Goal: Task Accomplishment & Management: Complete application form

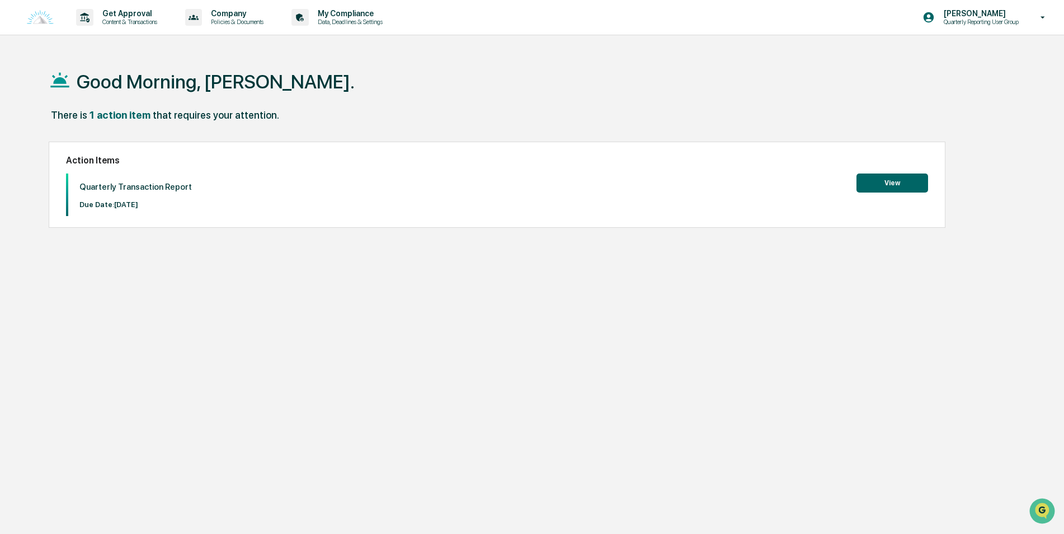
click at [903, 181] on button "View" at bounding box center [893, 182] width 72 height 19
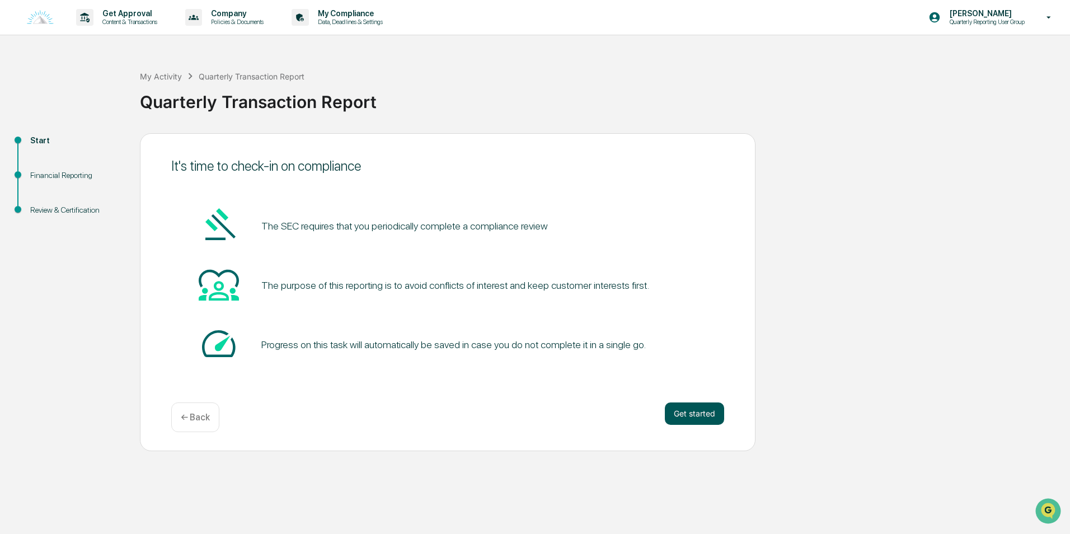
click at [716, 415] on button "Get started" at bounding box center [694, 413] width 59 height 22
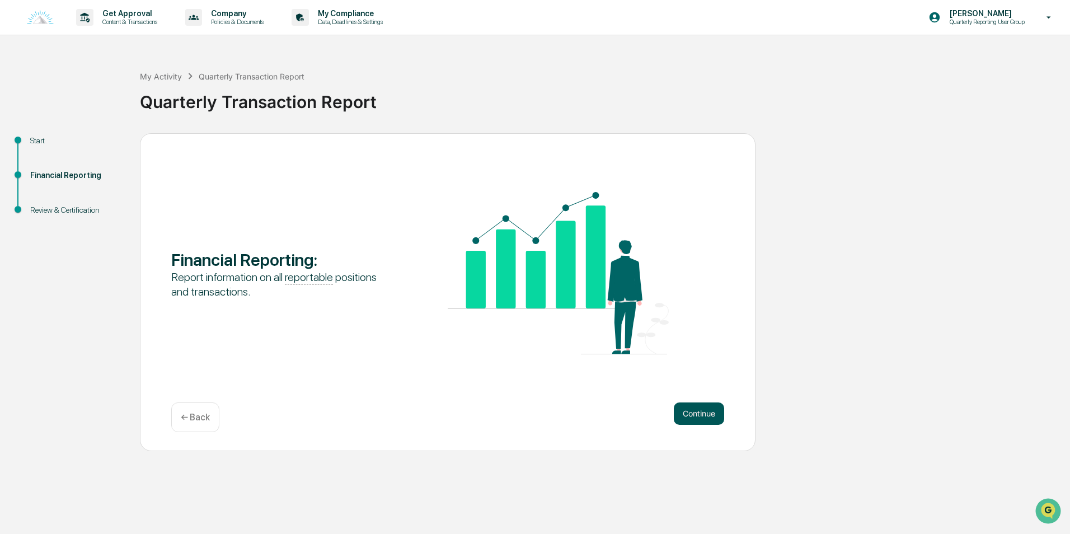
click at [712, 415] on button "Continue" at bounding box center [699, 413] width 50 height 22
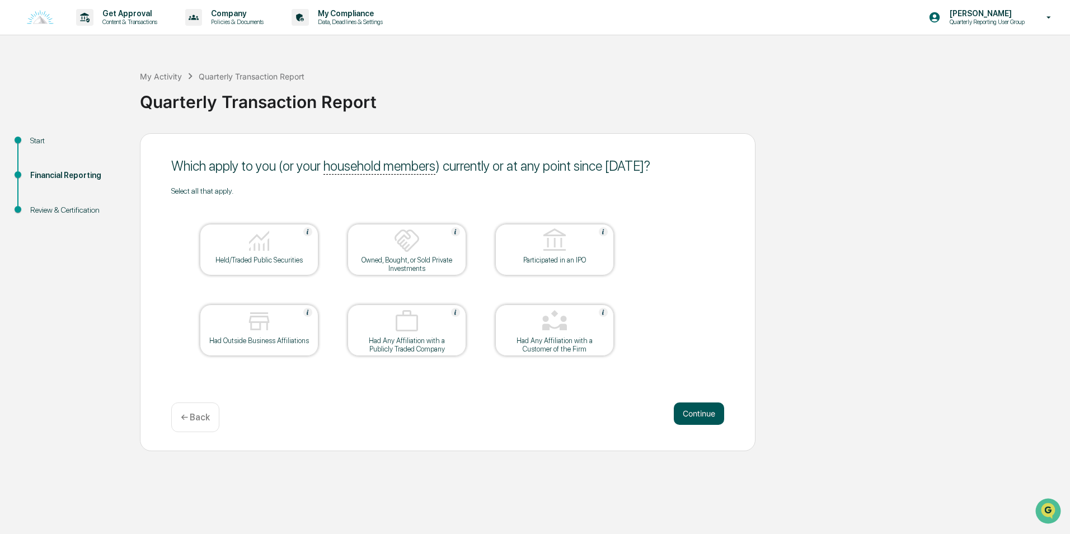
click at [708, 419] on button "Continue" at bounding box center [699, 413] width 50 height 22
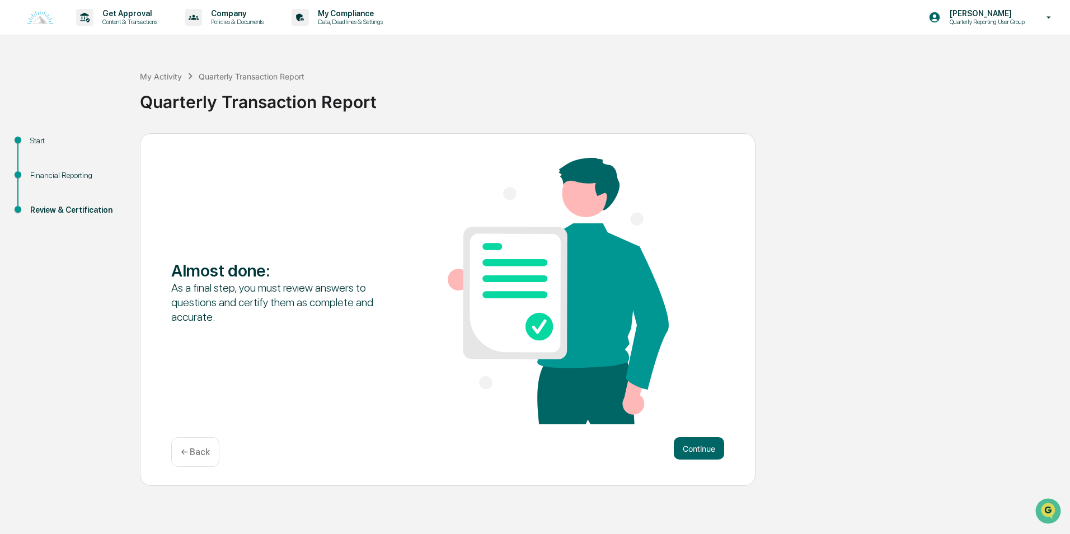
click at [196, 459] on div "← Back" at bounding box center [195, 452] width 48 height 30
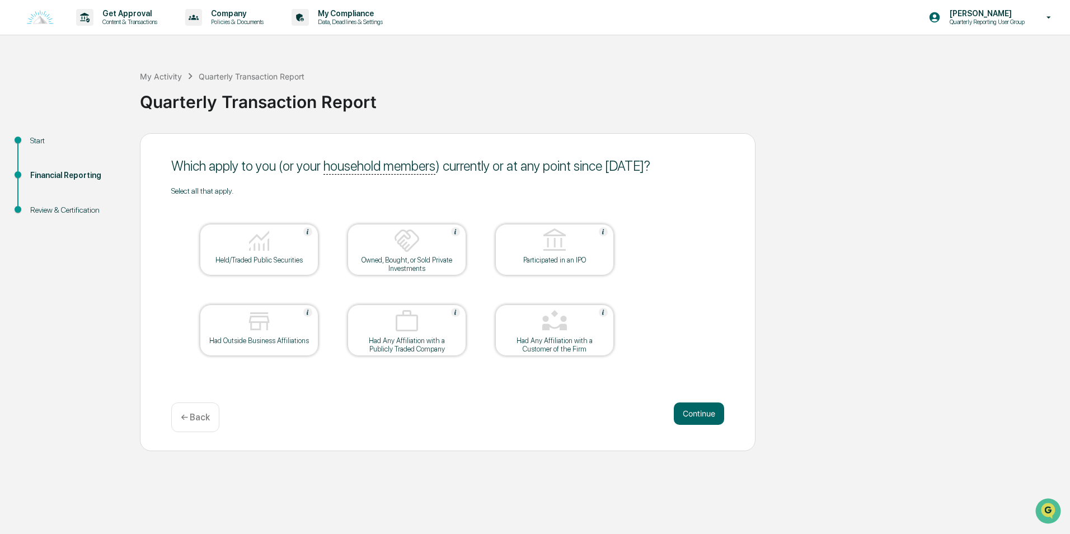
click at [259, 260] on div "Held/Traded Public Securities" at bounding box center [259, 260] width 101 height 8
click at [275, 252] on div at bounding box center [259, 241] width 112 height 29
click at [256, 327] on img at bounding box center [259, 321] width 27 height 27
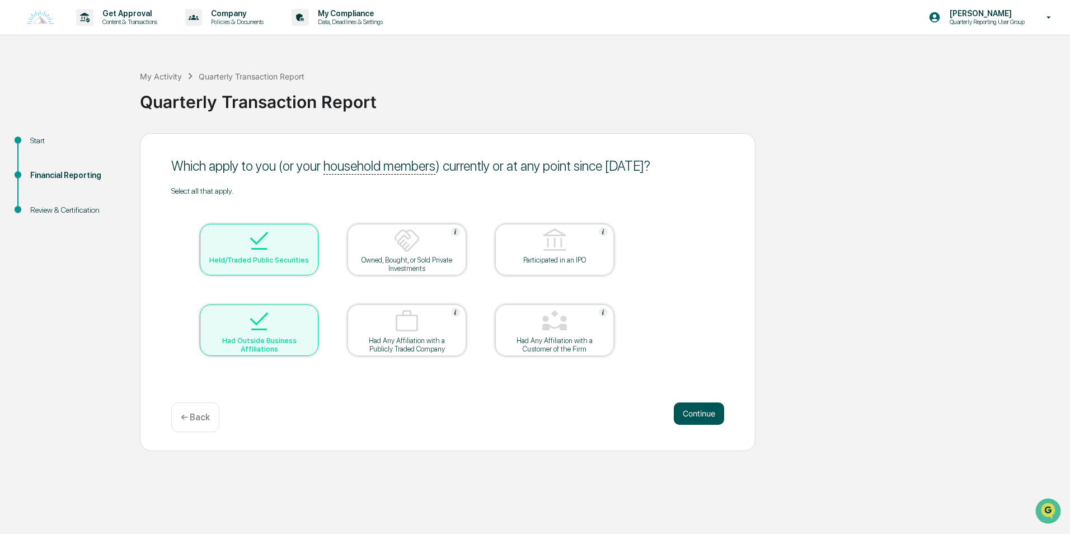
click at [686, 413] on button "Continue" at bounding box center [699, 413] width 50 height 22
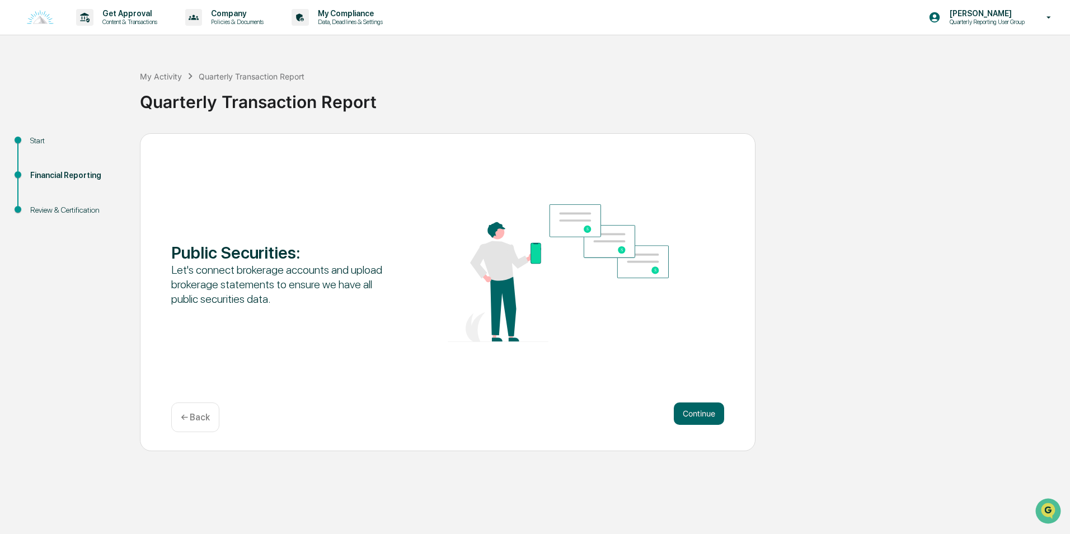
drag, startPoint x: 702, startPoint y: 407, endPoint x: 692, endPoint y: 401, distance: 12.3
click at [692, 401] on div "Public Securities : Let's connect brokerage accounts and upload brokerage state…" at bounding box center [448, 292] width 616 height 318
click at [699, 412] on button "Continue" at bounding box center [699, 413] width 50 height 22
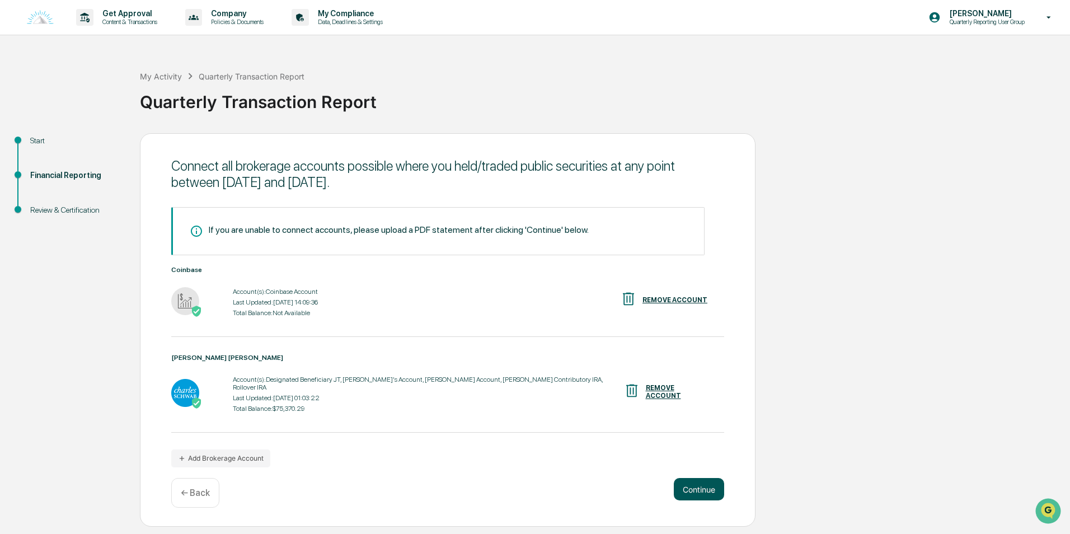
click at [715, 485] on button "Continue" at bounding box center [699, 489] width 50 height 22
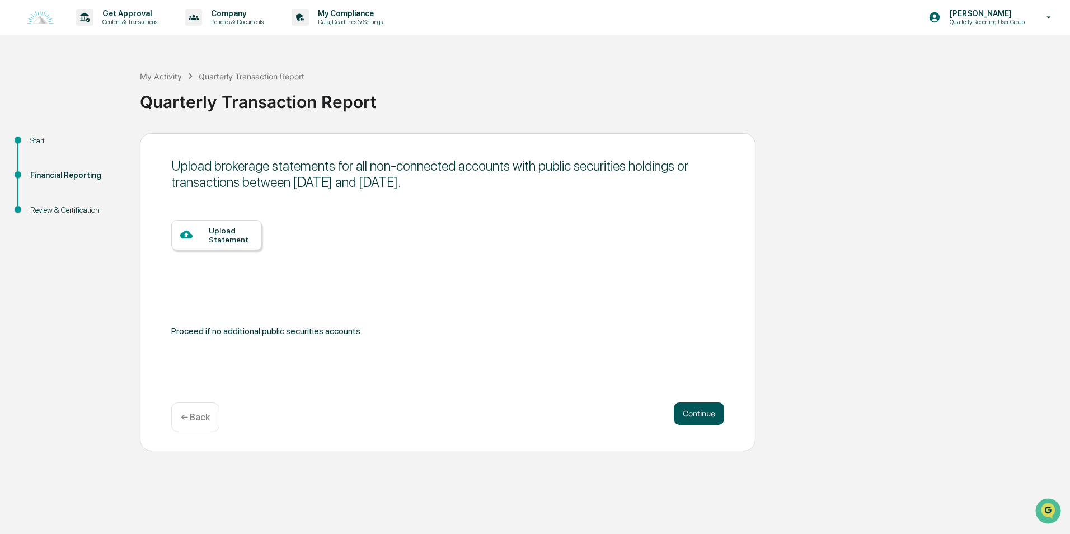
click at [709, 412] on button "Continue" at bounding box center [699, 413] width 50 height 22
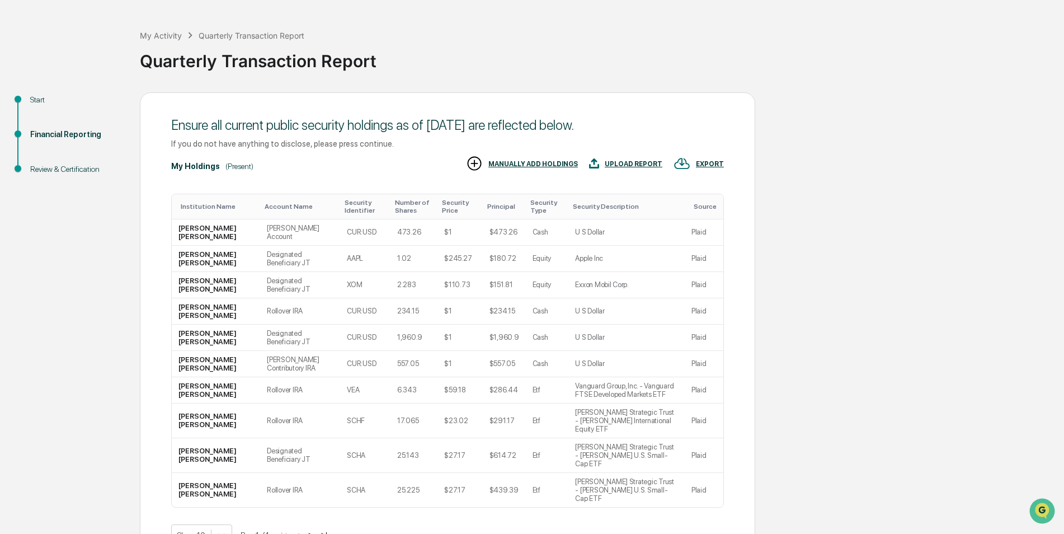
scroll to position [87, 0]
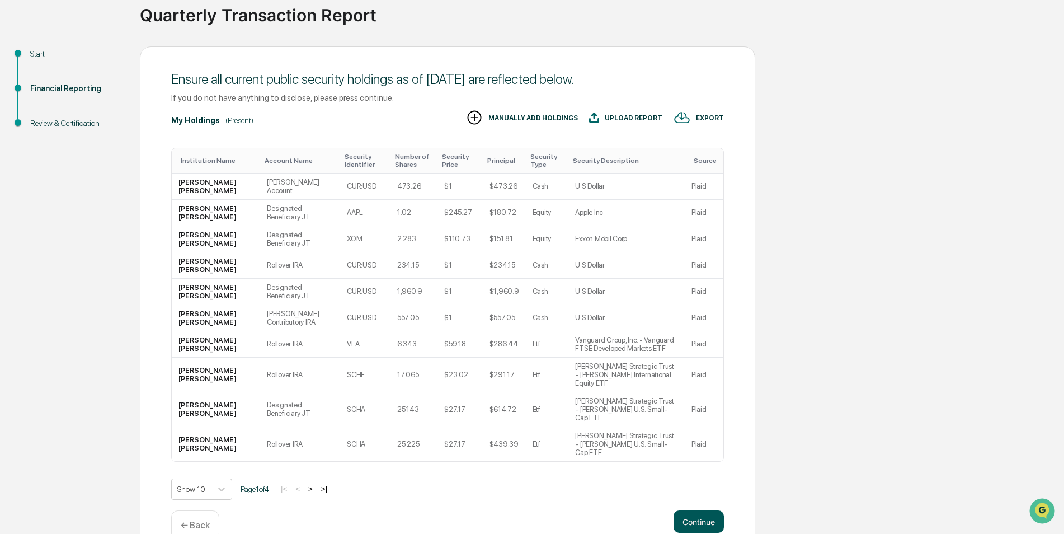
click at [710, 510] on button "Continue" at bounding box center [699, 521] width 50 height 22
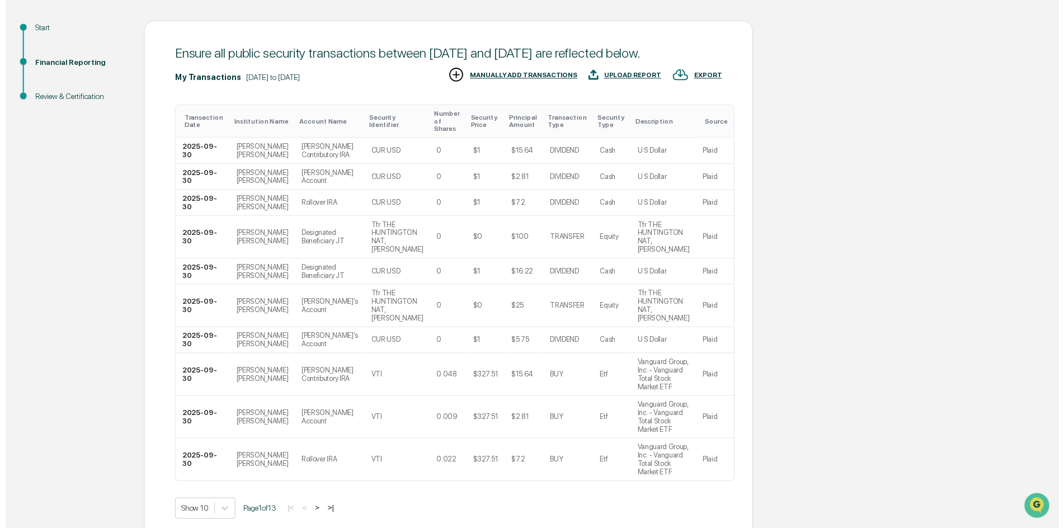
scroll to position [137, 0]
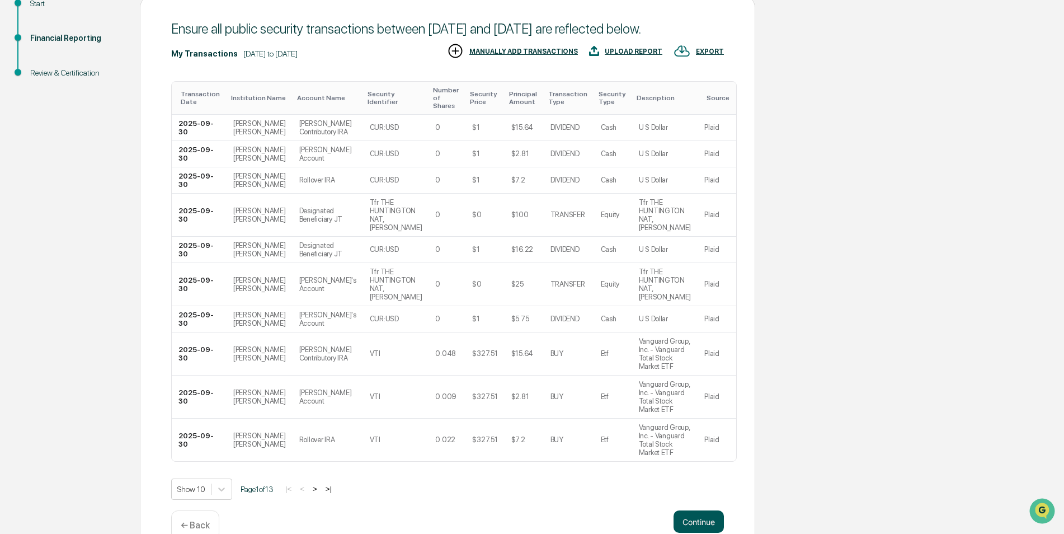
click at [703, 510] on button "Continue" at bounding box center [699, 521] width 50 height 22
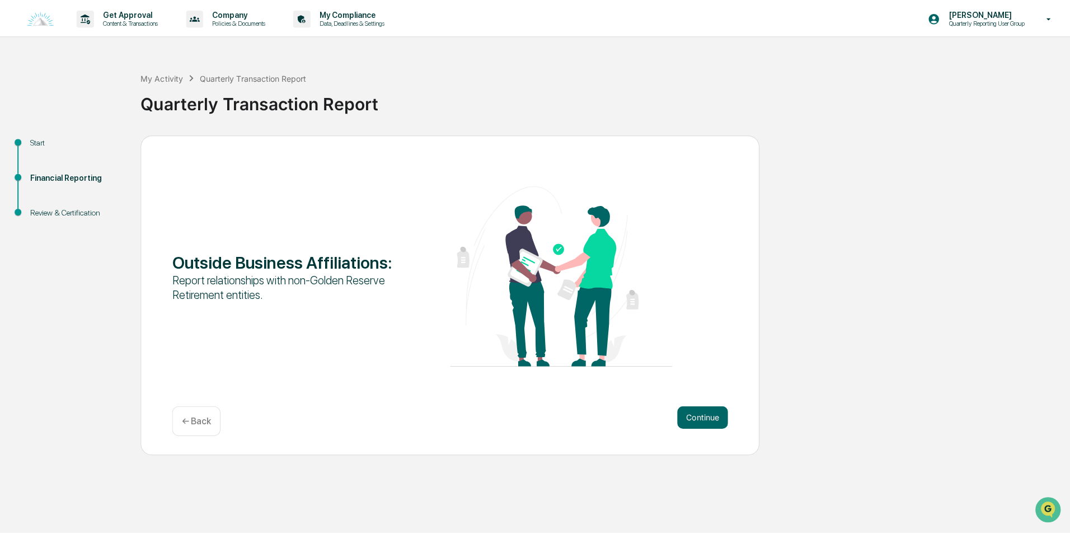
scroll to position [0, 0]
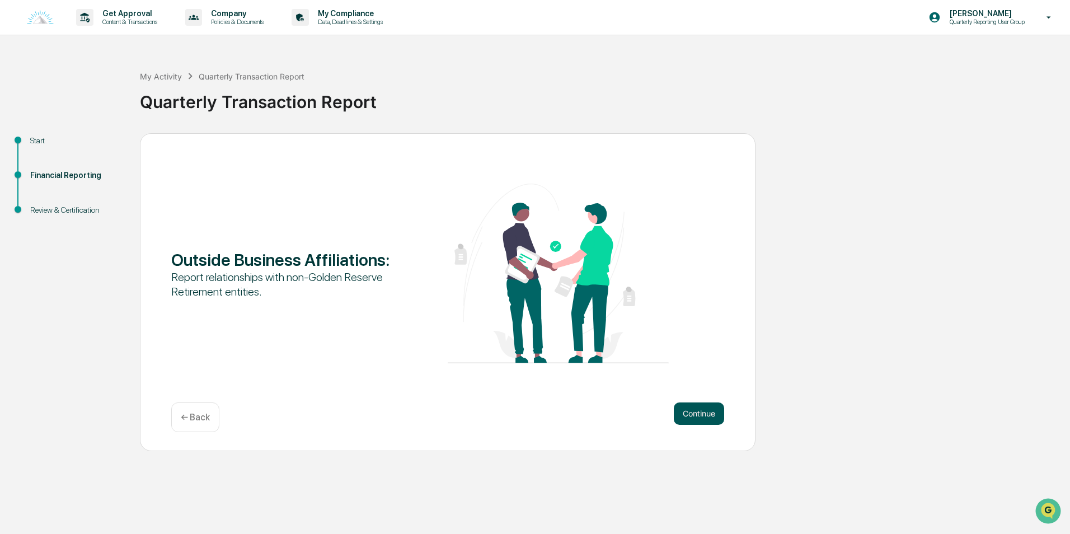
click at [712, 420] on button "Continue" at bounding box center [699, 413] width 50 height 22
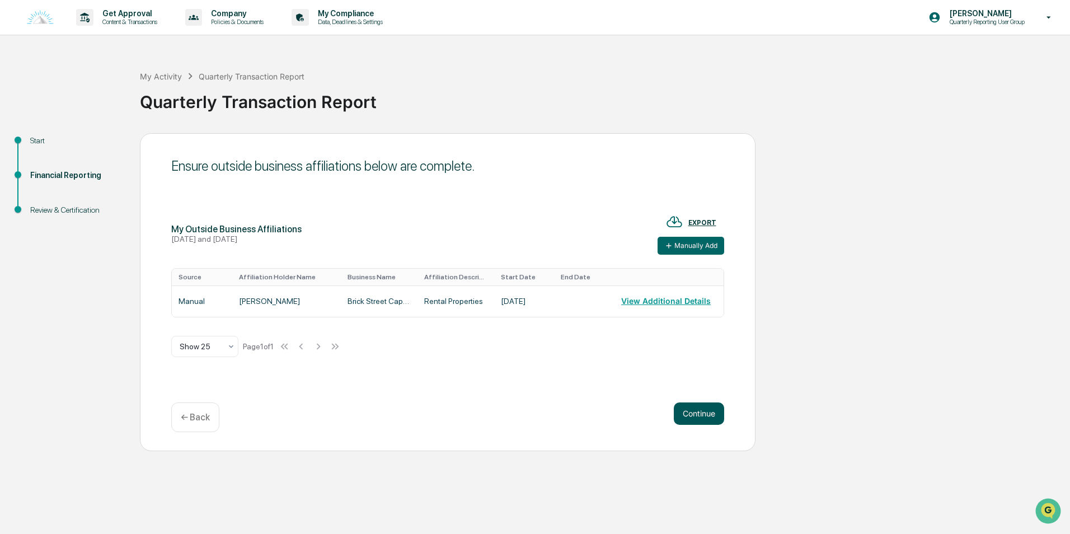
click at [718, 413] on button "Continue" at bounding box center [699, 413] width 50 height 22
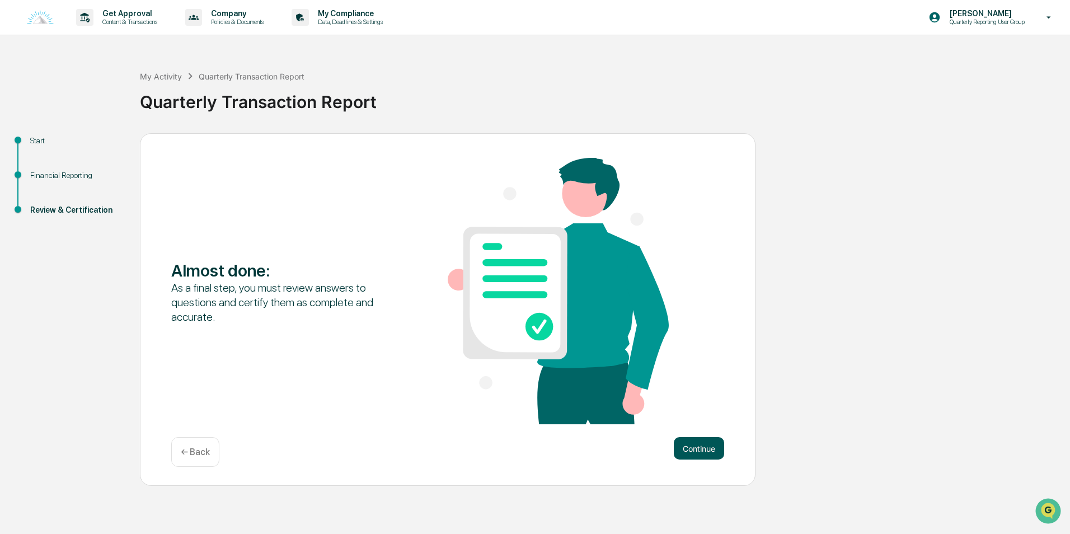
click at [709, 447] on button "Continue" at bounding box center [699, 448] width 50 height 22
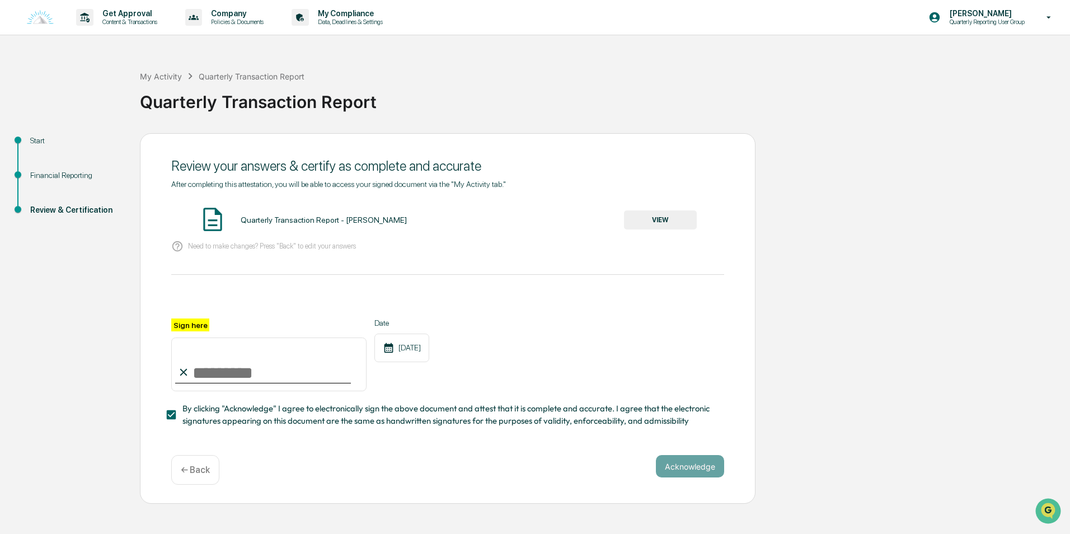
click at [185, 322] on label "Sign here" at bounding box center [190, 324] width 38 height 13
click at [185, 337] on input "Sign here" at bounding box center [268, 364] width 195 height 54
type input "**********"
click at [694, 477] on button "Acknowledge" at bounding box center [690, 466] width 68 height 22
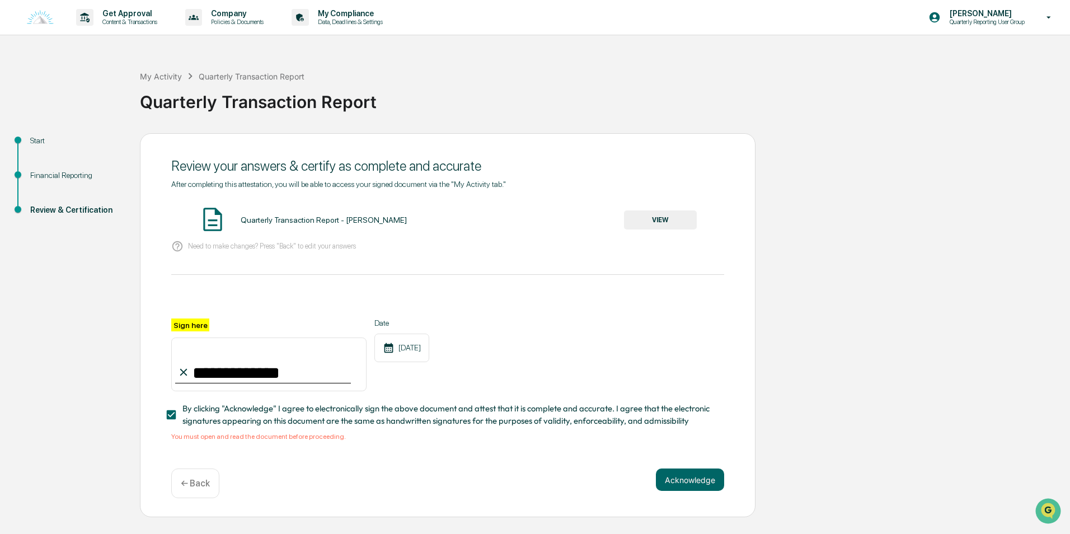
click at [463, 423] on span "By clicking "Acknowledge" I agree to electronically sign the above document and…" at bounding box center [448, 414] width 533 height 25
click at [660, 226] on button "VIEW" at bounding box center [660, 219] width 73 height 19
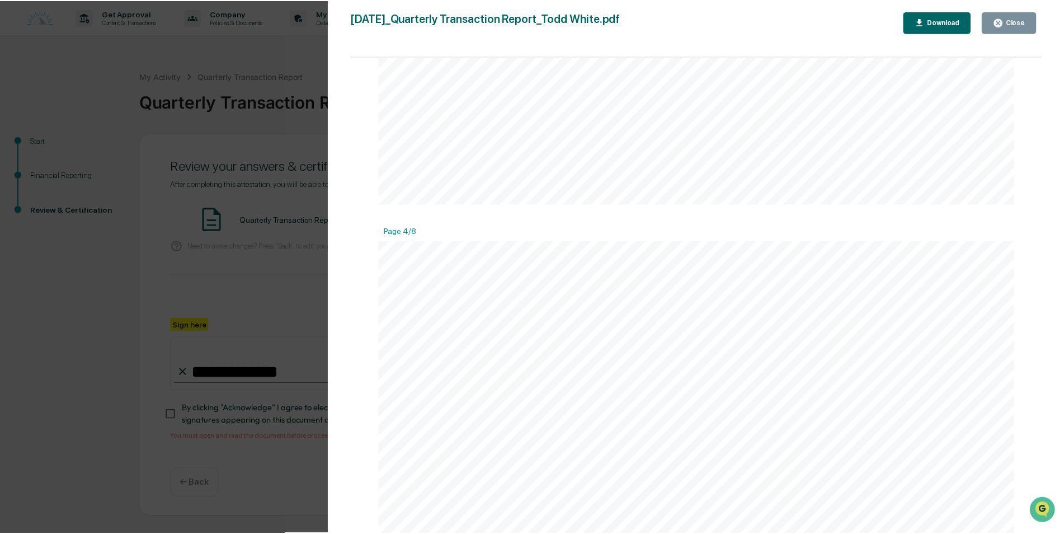
scroll to position [7042, 0]
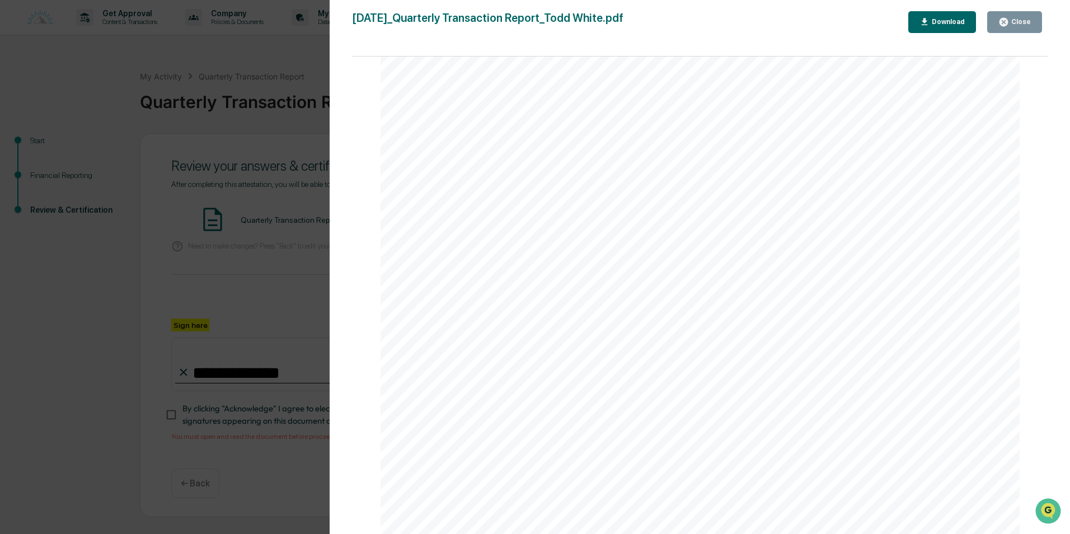
click at [1019, 24] on div "Close" at bounding box center [1020, 22] width 22 height 8
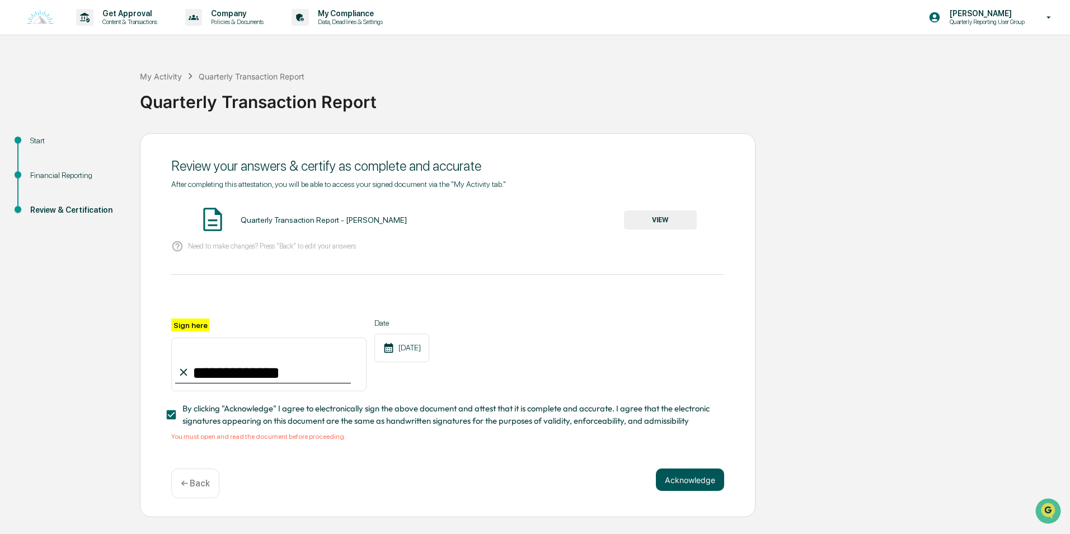
click at [690, 484] on button "Acknowledge" at bounding box center [690, 479] width 68 height 22
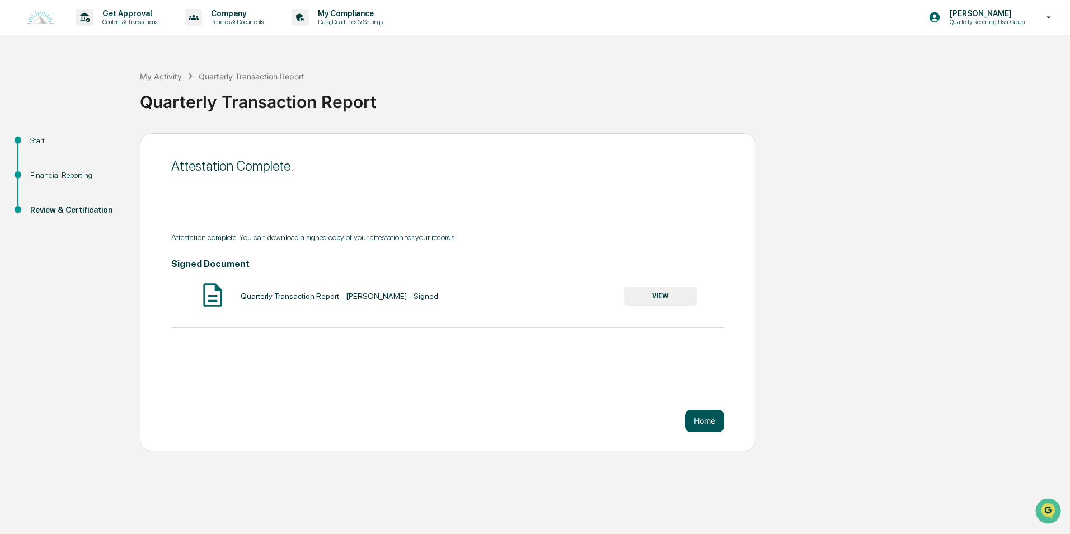
click at [703, 420] on button "Home" at bounding box center [704, 421] width 39 height 22
